Goal: Information Seeking & Learning: Check status

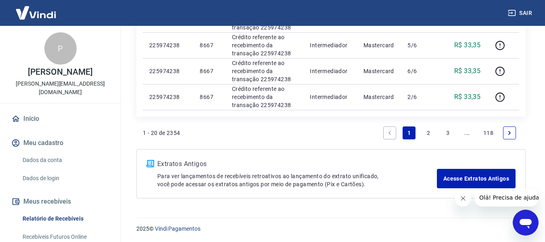
scroll to position [728, 0]
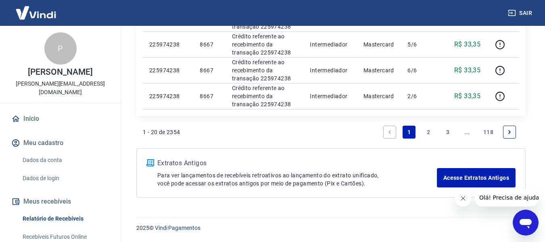
click at [429, 130] on link "2" at bounding box center [428, 132] width 13 height 13
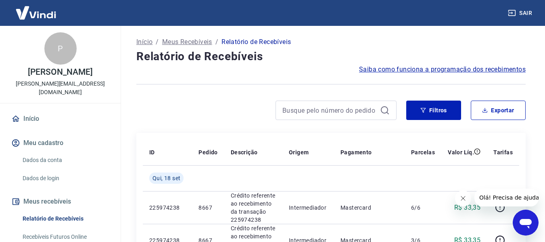
click at [463, 198] on icon "Fechar mensagem da empresa" at bounding box center [463, 198] width 6 height 6
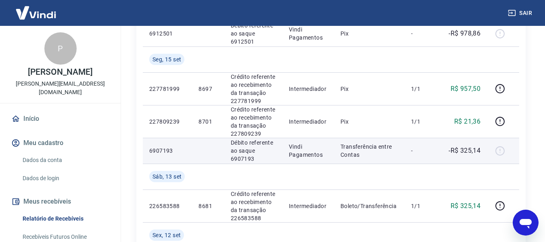
scroll to position [484, 0]
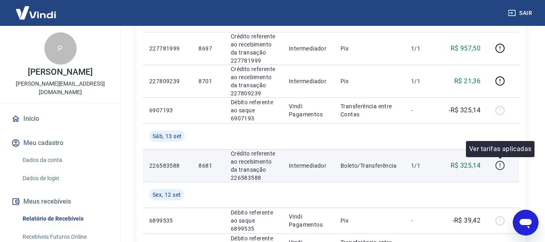
click at [502, 164] on icon "button" at bounding box center [500, 165] width 10 height 10
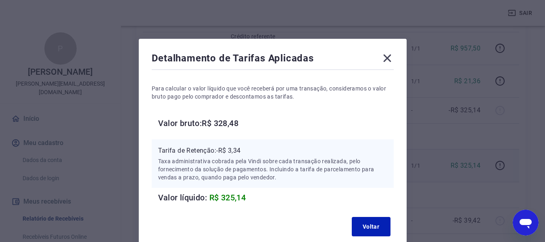
click at [389, 54] on icon at bounding box center [387, 58] width 13 height 13
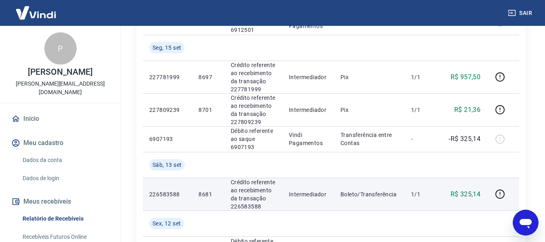
scroll to position [404, 0]
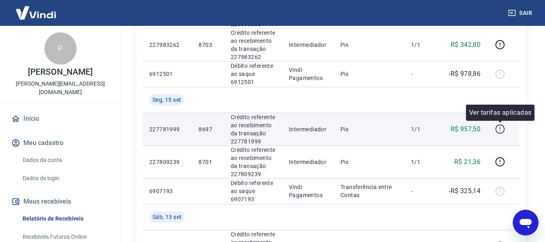
click at [499, 130] on icon "button" at bounding box center [500, 129] width 10 height 10
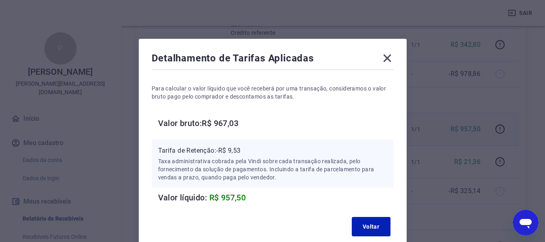
click at [389, 57] on icon at bounding box center [387, 58] width 13 height 13
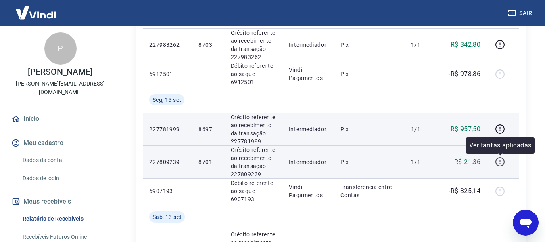
click at [498, 163] on icon "button" at bounding box center [500, 162] width 10 height 10
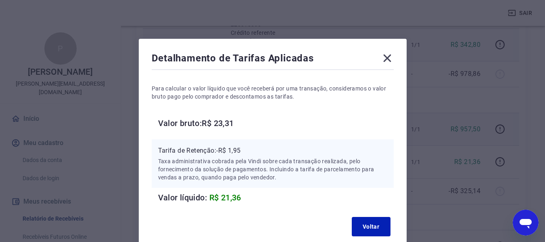
click at [389, 56] on icon at bounding box center [387, 58] width 8 height 8
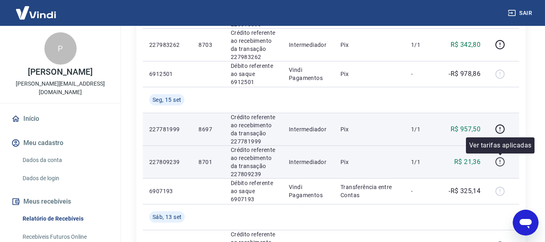
click at [497, 163] on icon "button" at bounding box center [500, 161] width 9 height 9
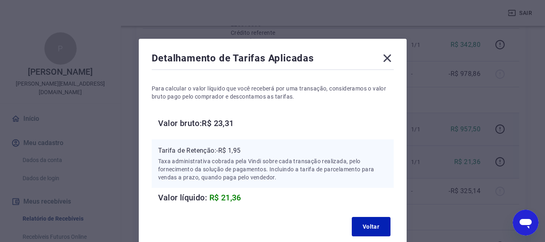
click at [389, 57] on icon at bounding box center [387, 58] width 13 height 13
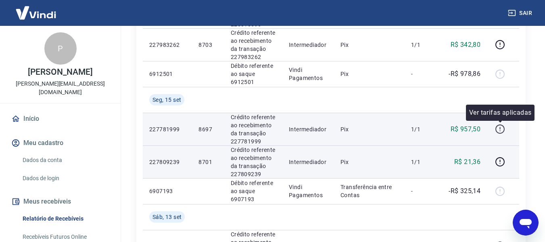
click at [499, 128] on icon "button" at bounding box center [500, 129] width 10 height 10
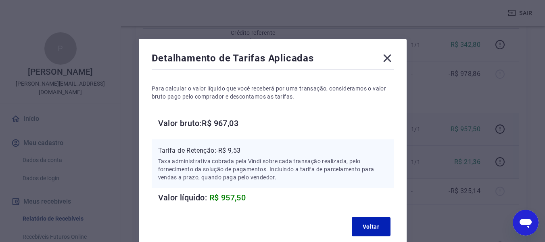
click at [387, 59] on icon at bounding box center [387, 58] width 8 height 8
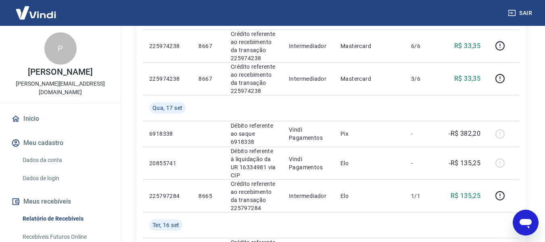
scroll to position [202, 0]
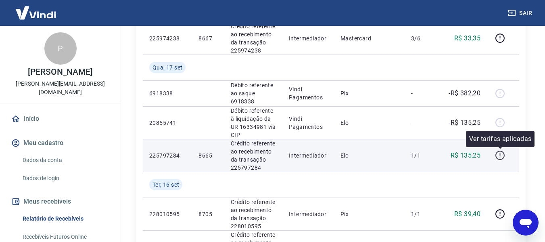
click at [499, 155] on icon "button" at bounding box center [500, 155] width 10 height 10
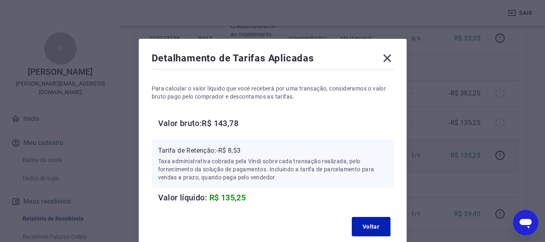
click at [386, 54] on icon at bounding box center [387, 58] width 13 height 13
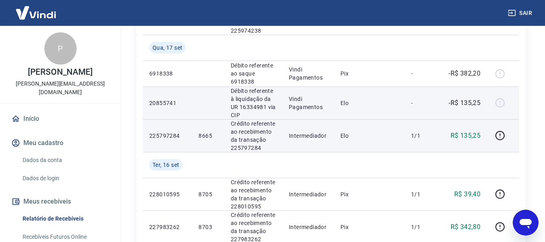
scroll to position [283, 0]
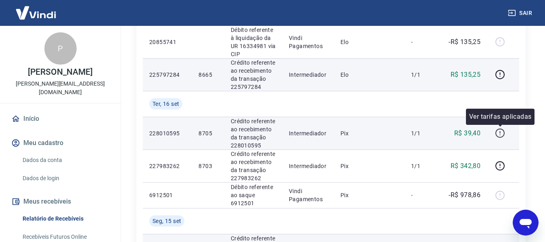
click at [500, 136] on icon "button" at bounding box center [500, 133] width 10 height 10
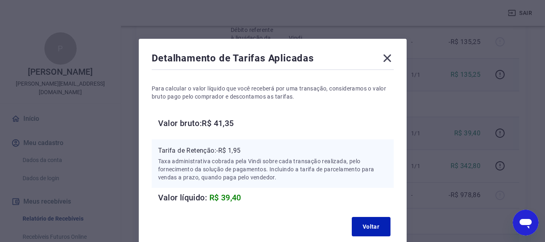
click at [385, 58] on icon at bounding box center [387, 58] width 13 height 13
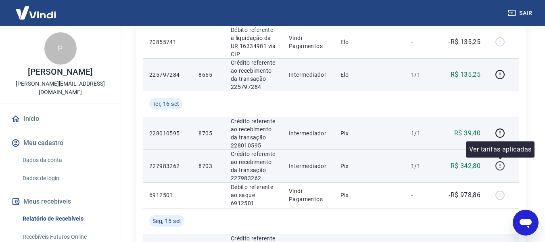
click at [498, 164] on icon "button" at bounding box center [500, 166] width 10 height 10
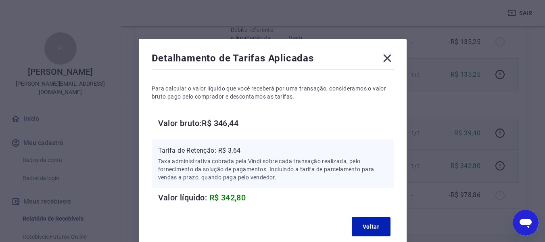
click at [387, 55] on icon at bounding box center [387, 58] width 13 height 13
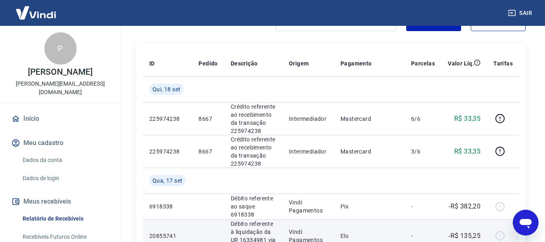
scroll to position [81, 0]
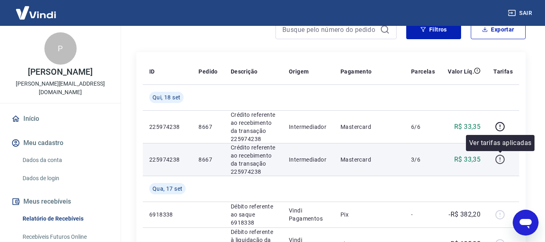
click at [504, 159] on icon "button" at bounding box center [500, 159] width 10 height 10
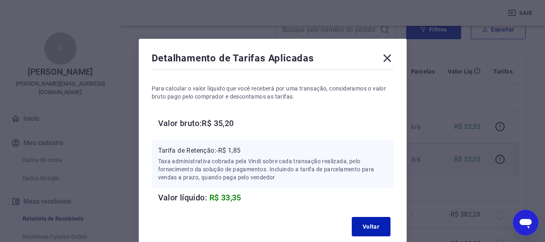
click at [388, 57] on icon at bounding box center [387, 58] width 13 height 13
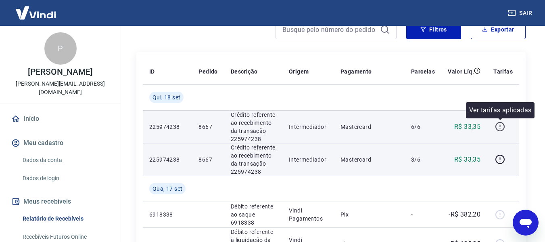
click at [499, 132] on button "button" at bounding box center [500, 126] width 13 height 13
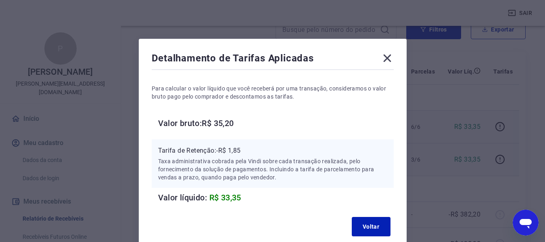
click at [385, 58] on icon at bounding box center [387, 58] width 13 height 13
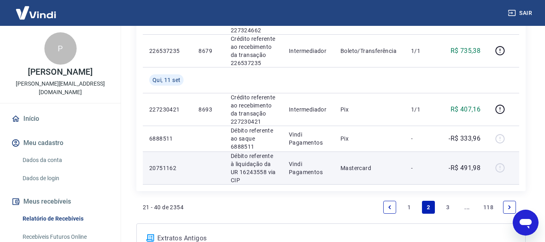
scroll to position [843, 0]
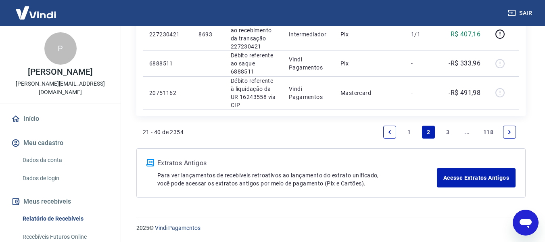
click at [406, 130] on link "1" at bounding box center [409, 132] width 13 height 13
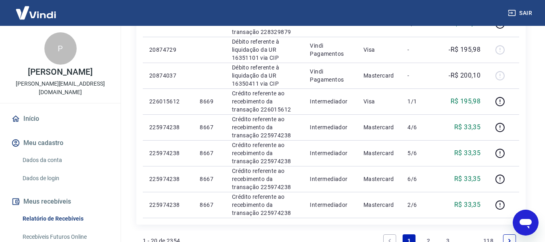
scroll to position [607, 0]
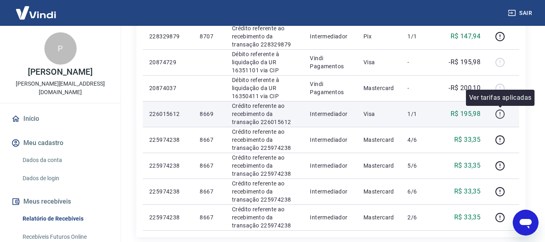
click at [500, 113] on icon "button" at bounding box center [500, 113] width 1 height 2
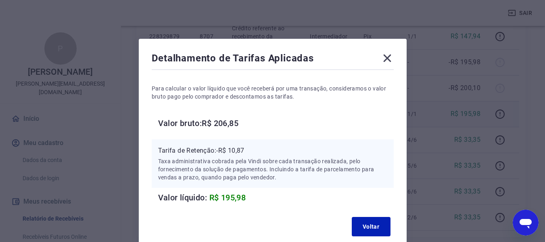
click at [387, 57] on icon at bounding box center [387, 58] width 13 height 13
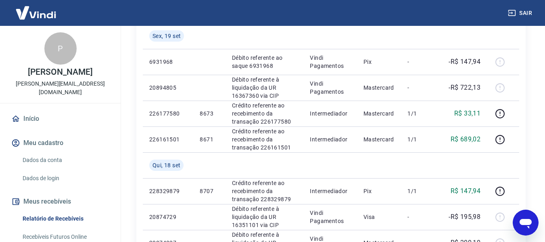
scroll to position [445, 0]
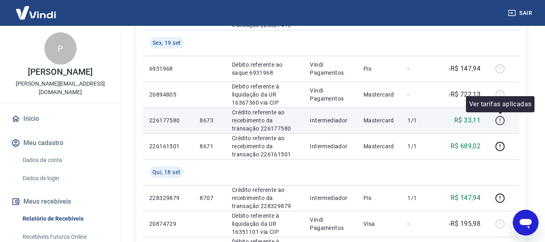
click at [499, 119] on icon "button" at bounding box center [500, 120] width 10 height 10
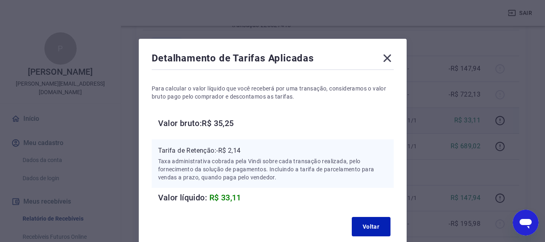
click at [385, 58] on icon at bounding box center [387, 58] width 13 height 13
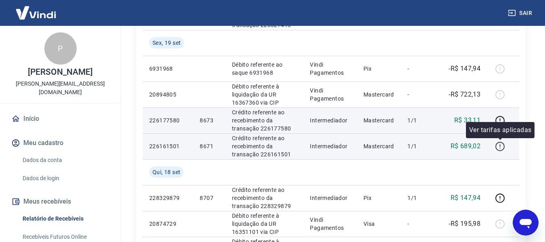
click at [501, 144] on icon "button" at bounding box center [500, 146] width 10 height 10
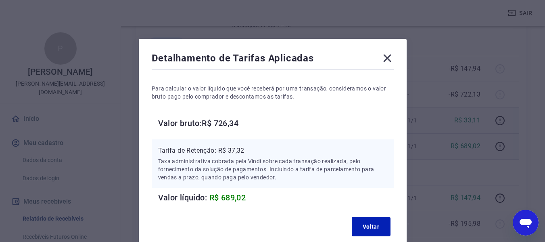
click at [387, 57] on icon at bounding box center [387, 58] width 8 height 8
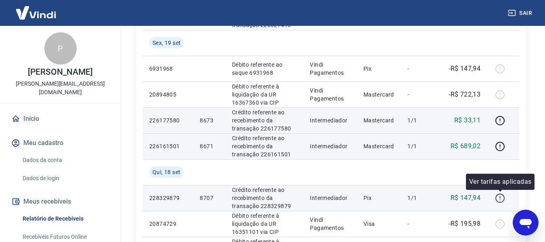
click at [502, 197] on icon "button" at bounding box center [500, 198] width 10 height 10
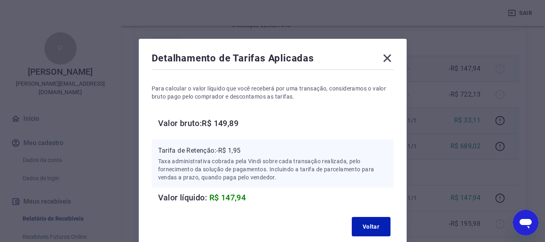
click at [387, 58] on icon at bounding box center [387, 58] width 8 height 8
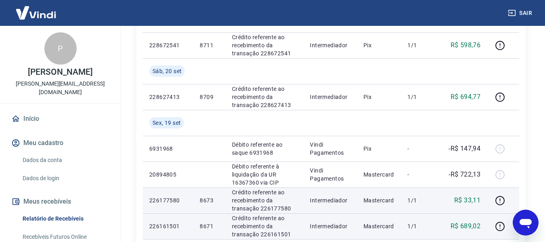
scroll to position [364, 0]
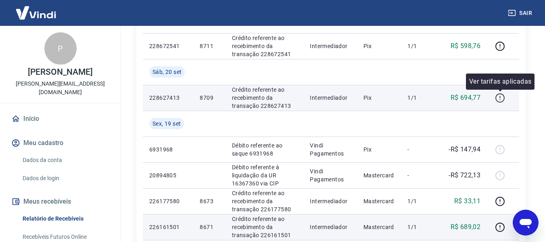
click at [499, 98] on icon "button" at bounding box center [500, 98] width 10 height 10
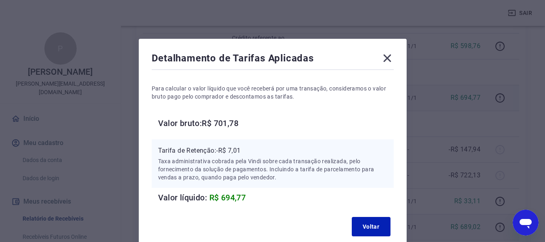
click at [387, 57] on icon at bounding box center [387, 58] width 13 height 13
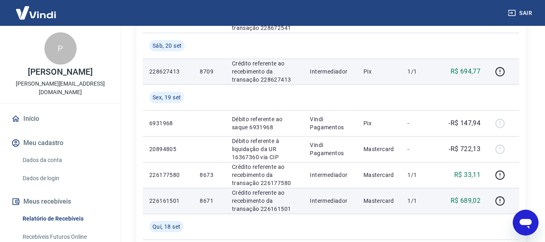
scroll to position [405, 0]
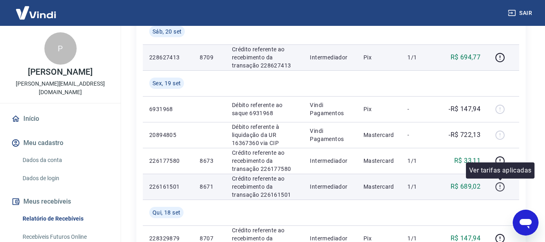
click at [503, 188] on icon "button" at bounding box center [500, 187] width 10 height 10
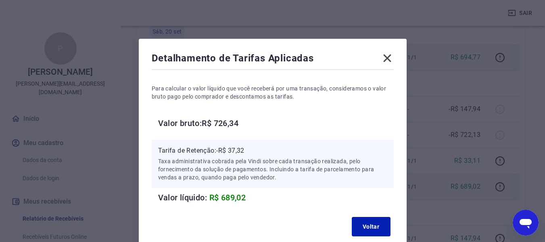
click at [389, 59] on icon at bounding box center [387, 58] width 8 height 8
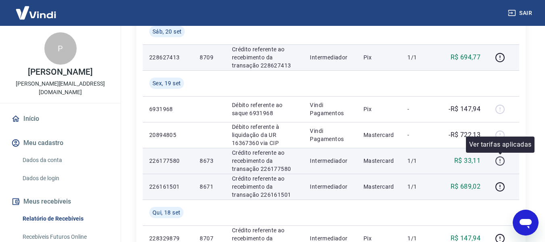
click at [499, 161] on icon "button" at bounding box center [500, 161] width 10 height 10
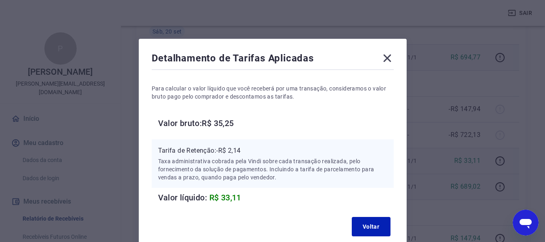
click at [390, 57] on icon at bounding box center [387, 58] width 13 height 13
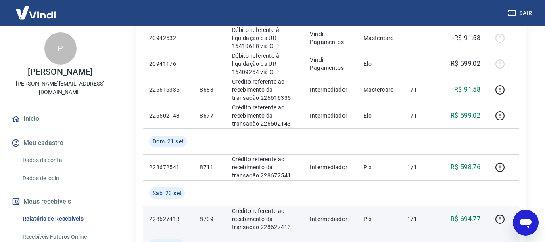
scroll to position [284, 0]
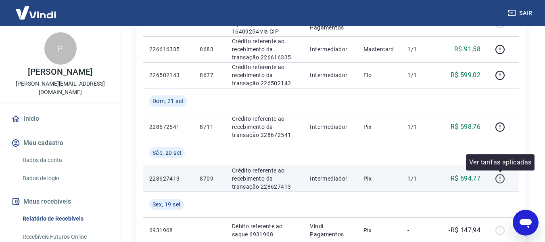
click at [501, 182] on icon "button" at bounding box center [500, 178] width 9 height 9
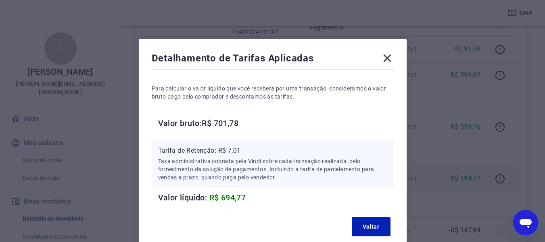
click at [387, 58] on icon at bounding box center [387, 58] width 8 height 8
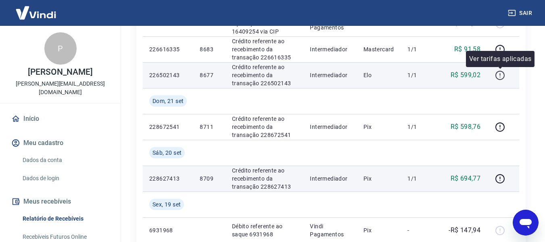
click at [499, 75] on icon "button" at bounding box center [500, 75] width 10 height 10
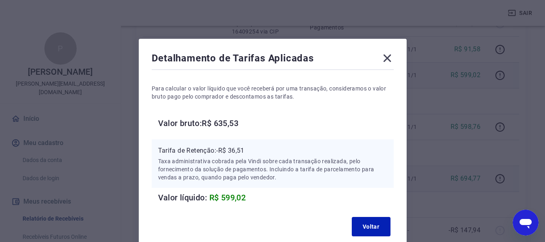
click at [387, 58] on icon at bounding box center [387, 58] width 8 height 8
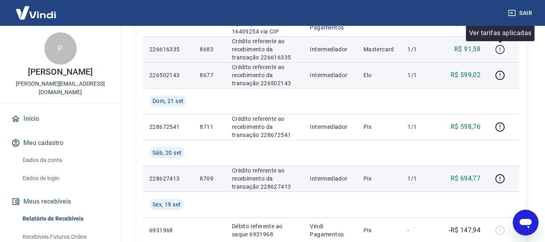
click at [499, 51] on icon "button" at bounding box center [500, 49] width 10 height 10
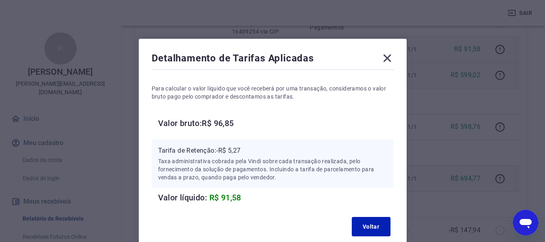
click at [387, 56] on icon at bounding box center [387, 58] width 13 height 13
